Goal: Find specific page/section: Find specific page/section

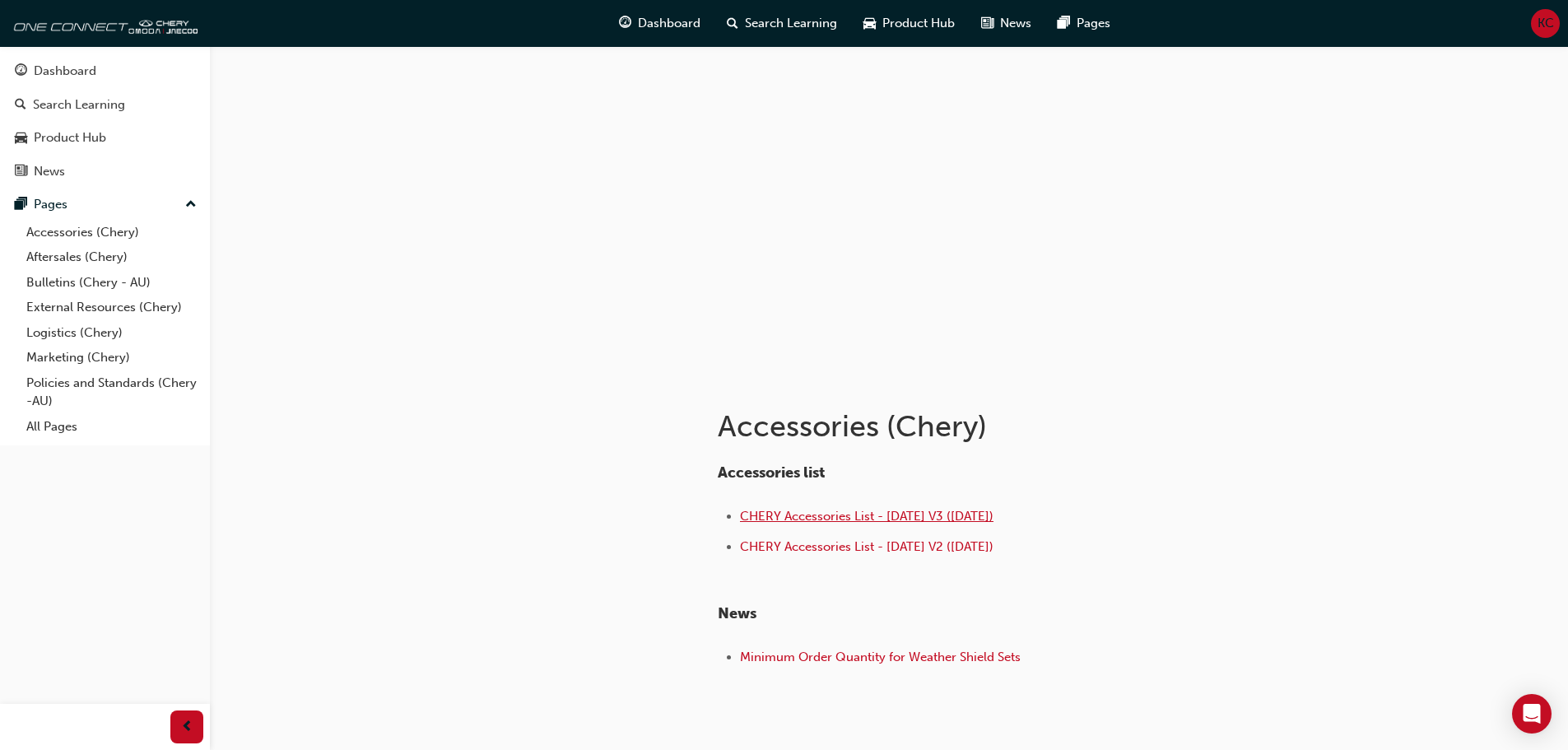
click at [812, 511] on span "CHERY Accessories List - [DATE] V3 ([DATE])" at bounding box center [867, 516] width 254 height 15
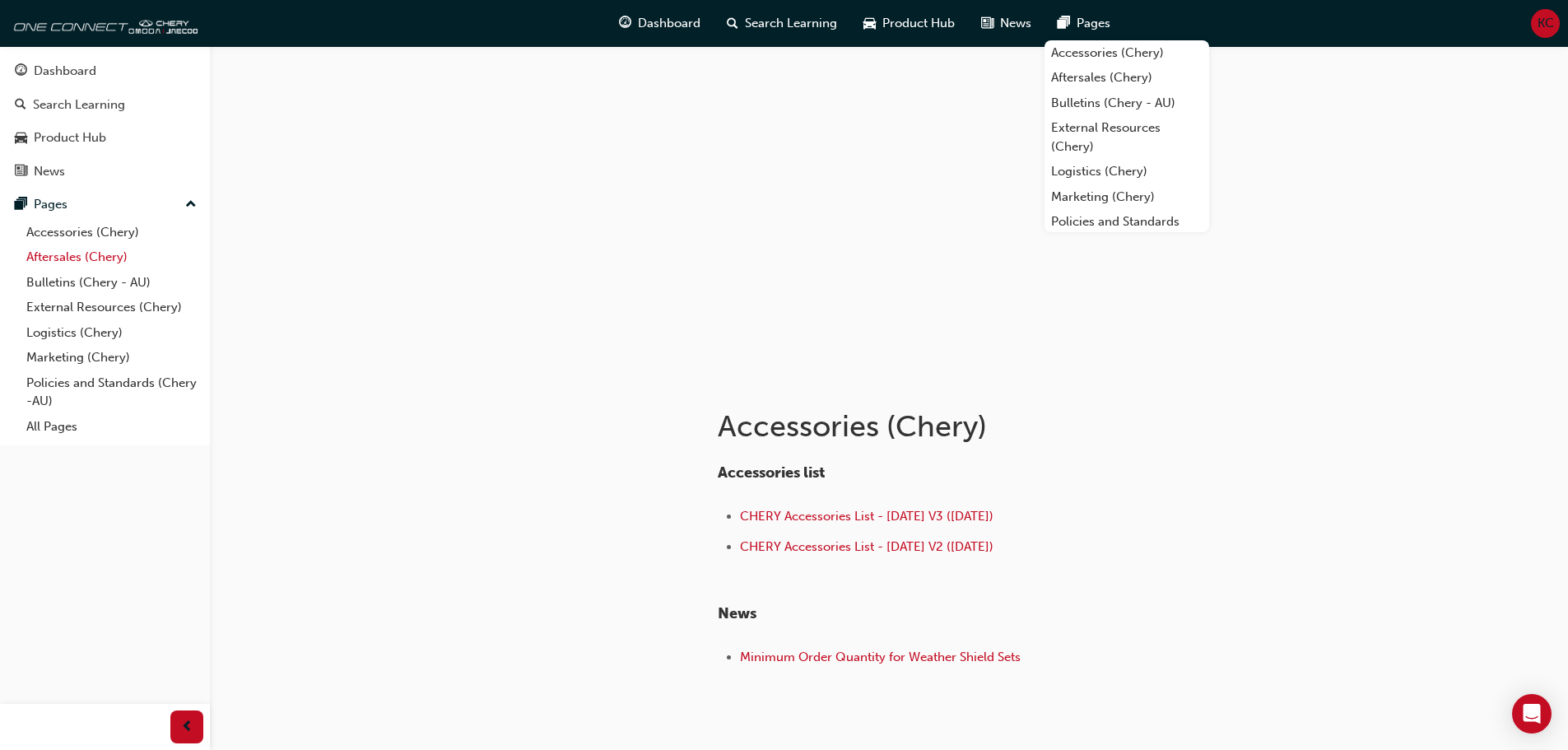
click at [68, 253] on link "Aftersales (Chery)" at bounding box center [112, 257] width 184 height 26
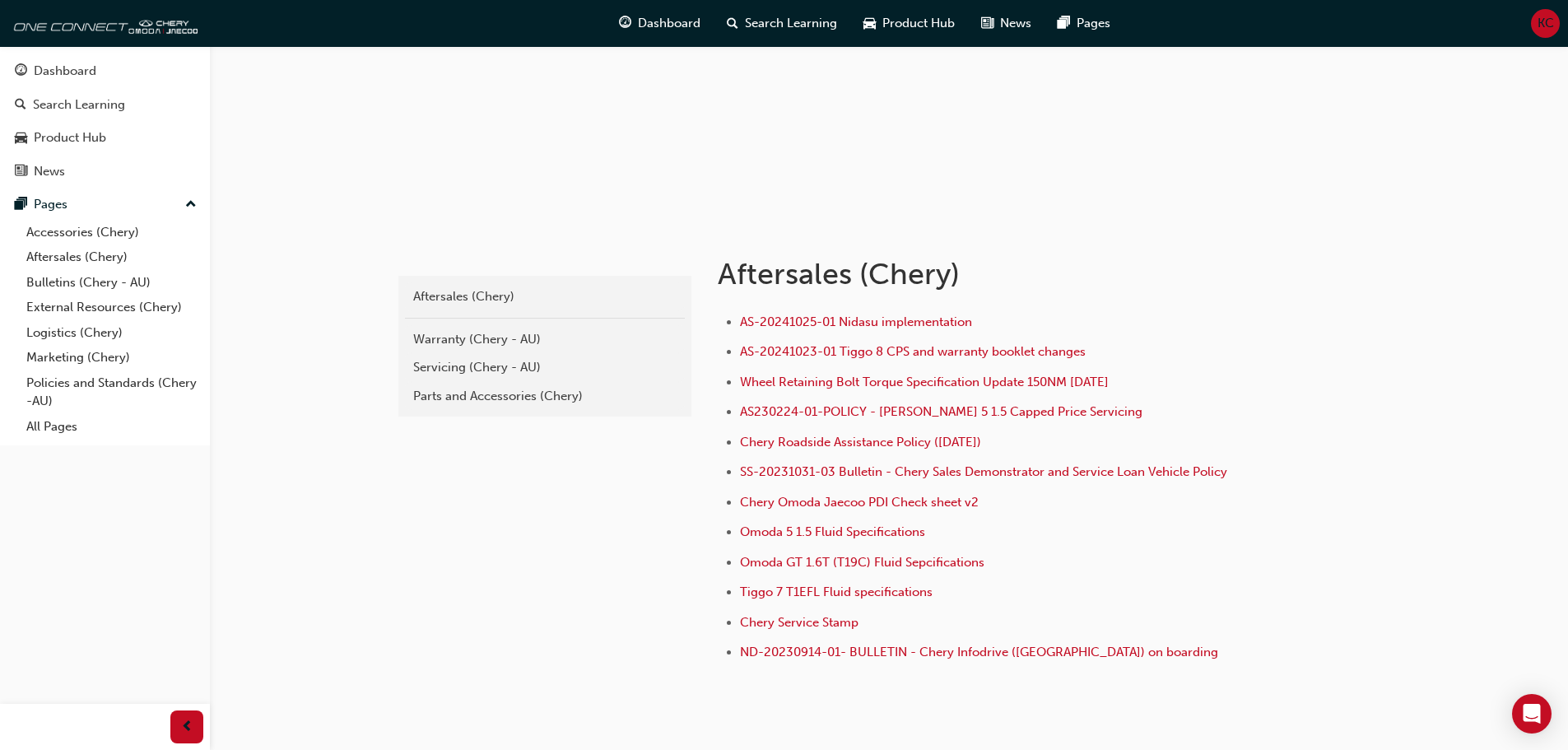
scroll to position [165, 0]
